Goal: Navigation & Orientation: Locate item on page

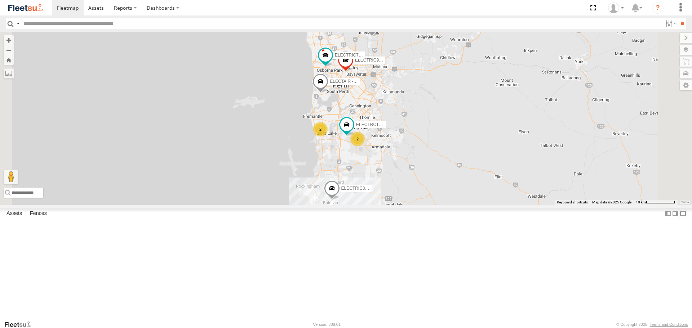
click at [0, 0] on span at bounding box center [0, 0] width 0 height 0
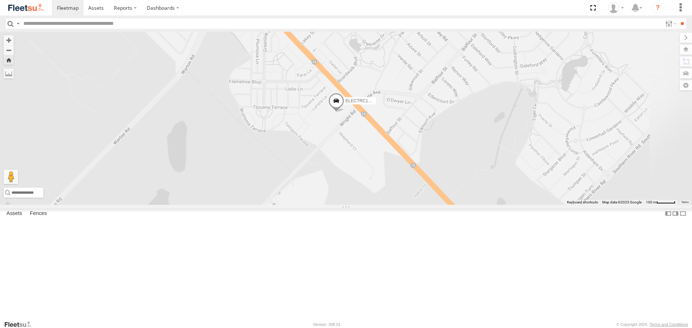
click at [344, 112] on span at bounding box center [336, 102] width 16 height 19
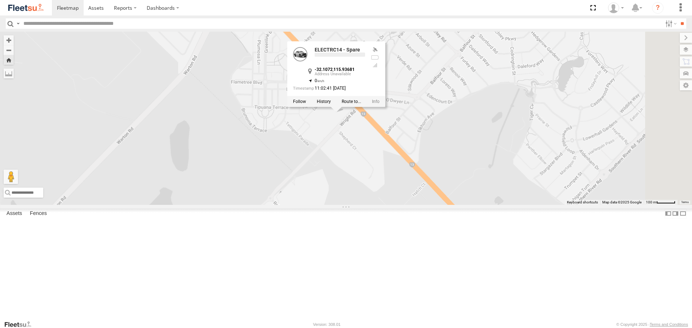
click at [407, 177] on div "ELECTRC14 - Spare ELECTRC14 - Spare -32.1072 , 115.93681 0 11:02:41 17/09/2025" at bounding box center [346, 118] width 692 height 173
